Goal: Task Accomplishment & Management: Use online tool/utility

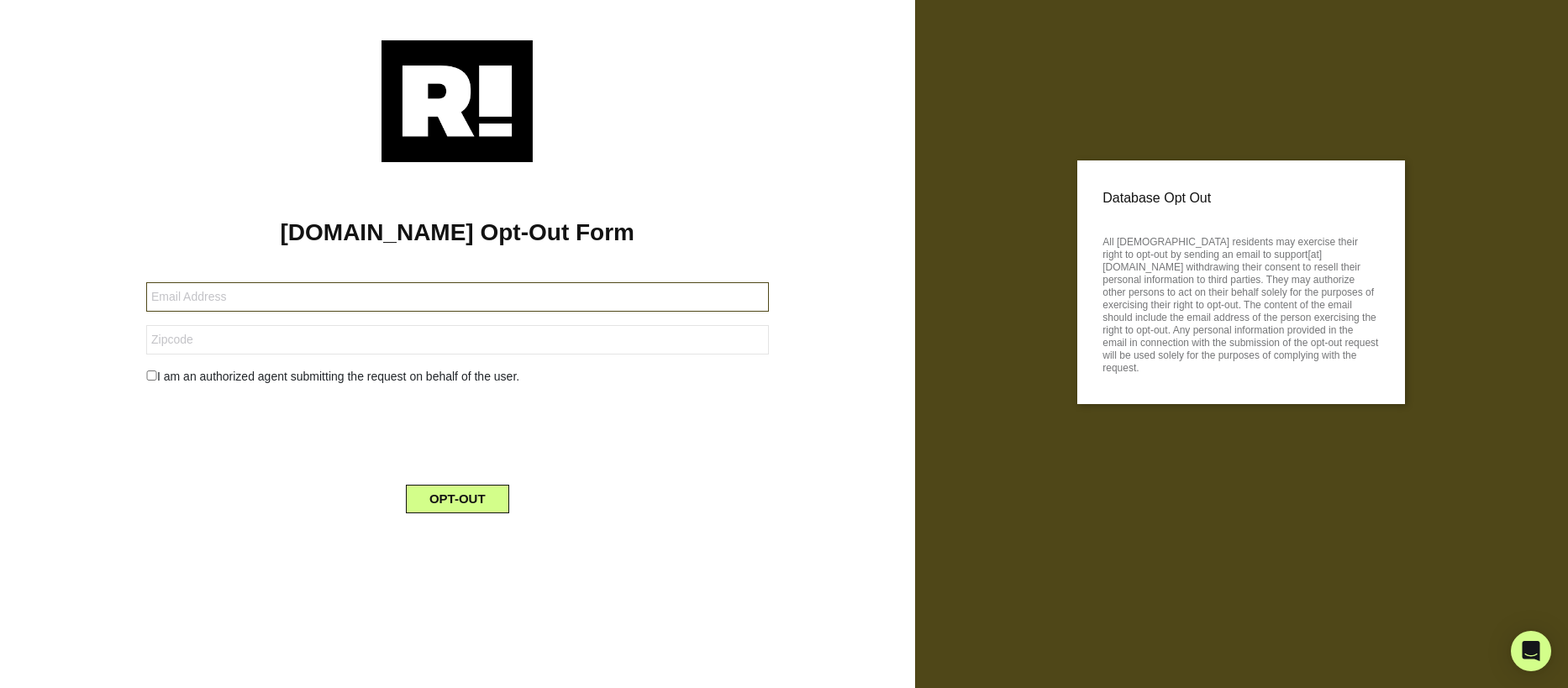
click at [184, 301] on input "text" at bounding box center [457, 297] width 622 height 29
type input "[EMAIL_ADDRESS][DOMAIN_NAME]"
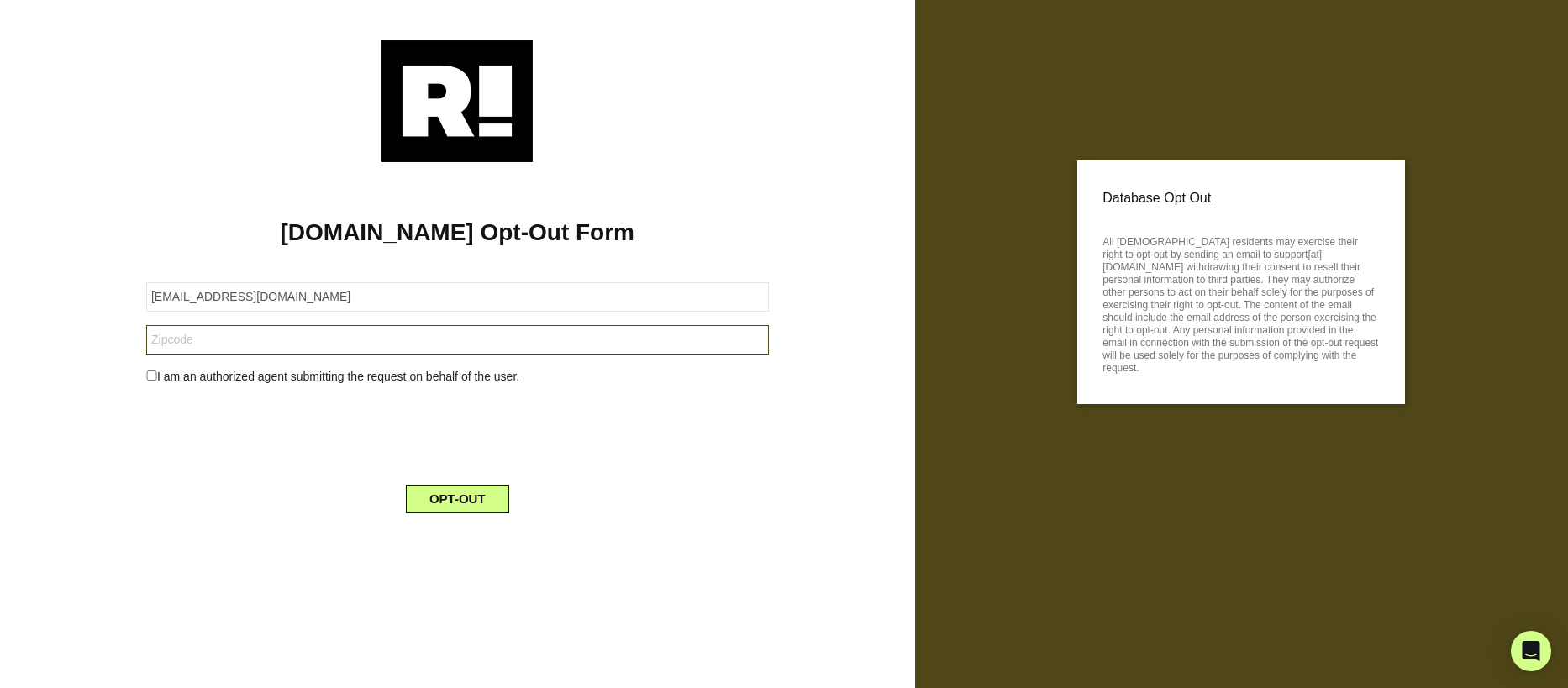
click at [164, 339] on input "text" at bounding box center [457, 340] width 622 height 29
click at [157, 374] on div "I am an authorized agent submitting the request on behalf of the user." at bounding box center [457, 377] width 648 height 17
click at [463, 496] on button "OPT-OUT" at bounding box center [457, 498] width 103 height 28
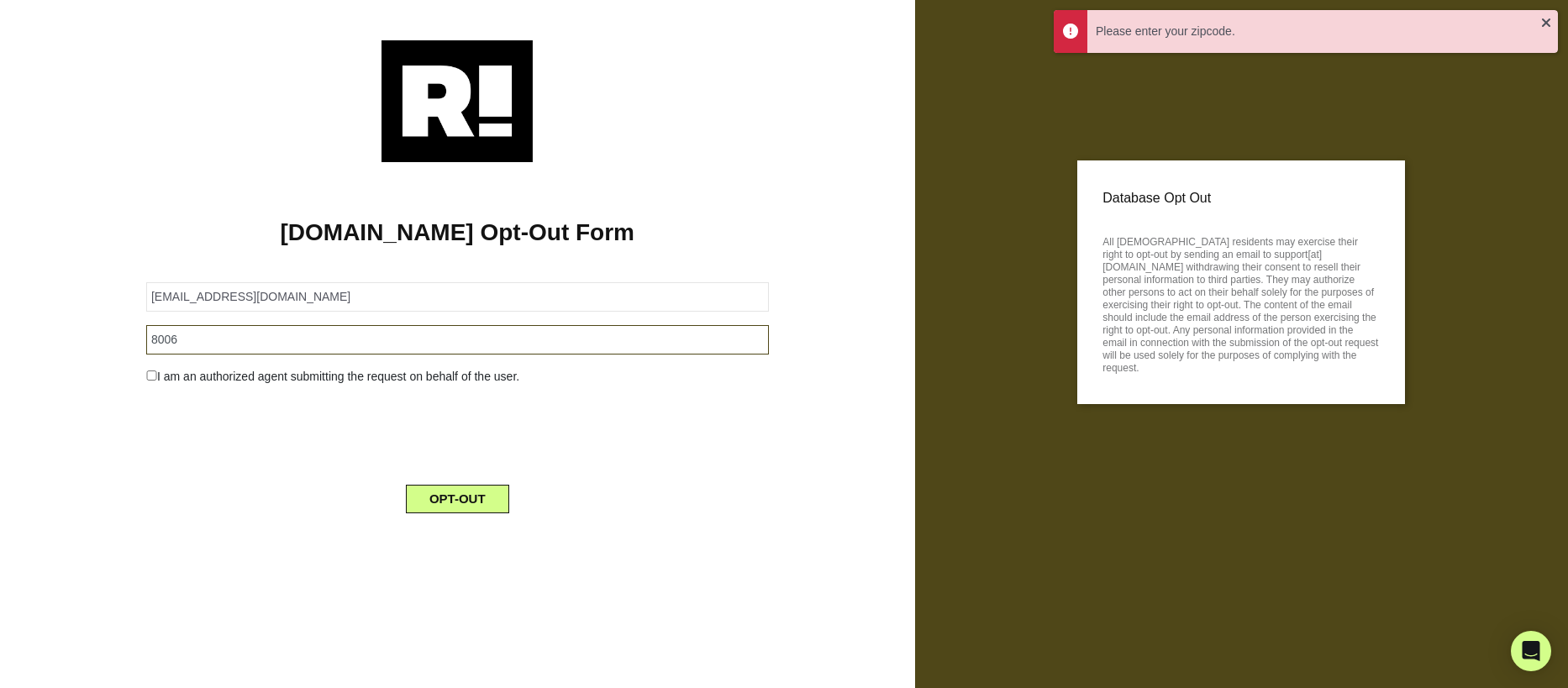
click at [172, 340] on input "8006" at bounding box center [457, 340] width 622 height 29
type input "80016"
click at [454, 493] on button "OPT-OUT" at bounding box center [457, 498] width 103 height 28
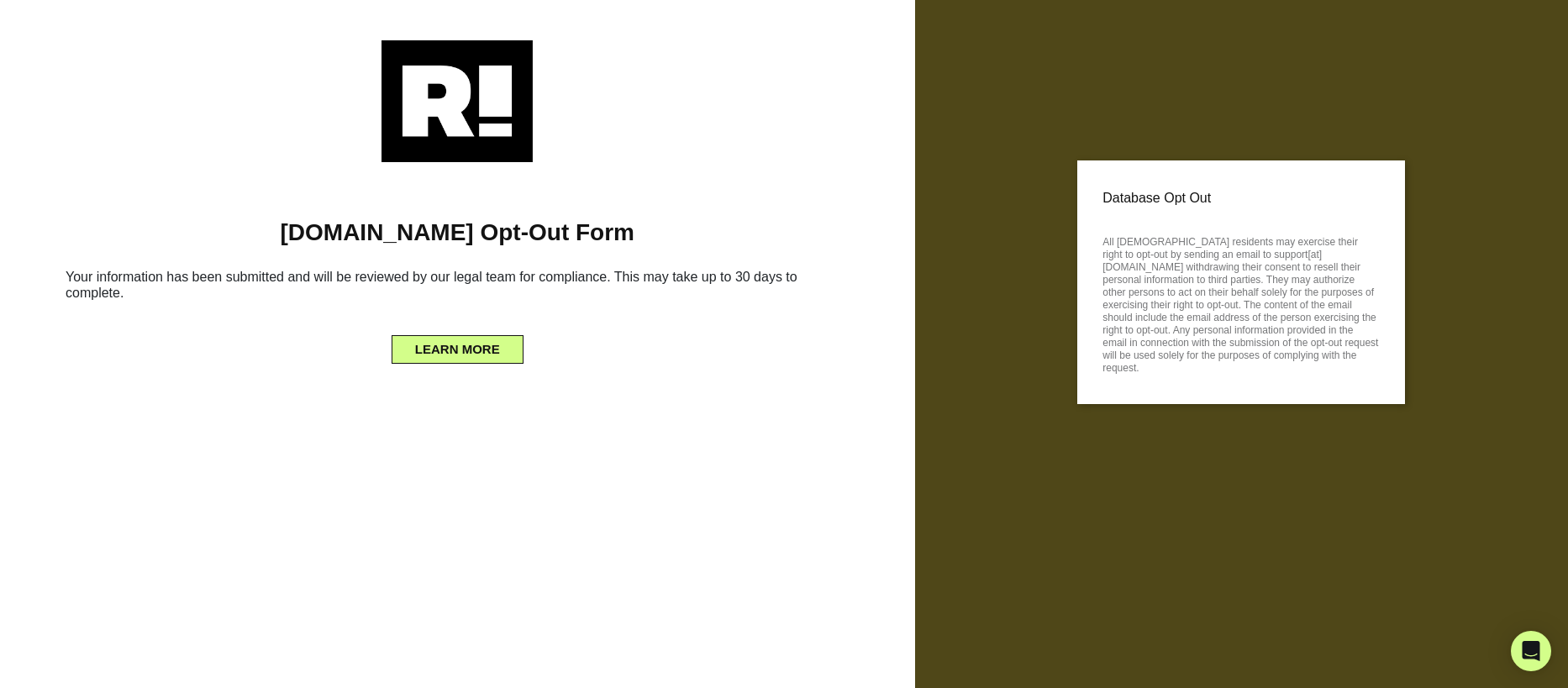
click at [1031, 445] on div "Database Opt Out All [DEMOGRAPHIC_DATA] residents may exercise their right to o…" at bounding box center [1241, 344] width 653 height 688
click at [479, 354] on button "LEARN MORE" at bounding box center [457, 348] width 132 height 28
